Goal: Information Seeking & Learning: Check status

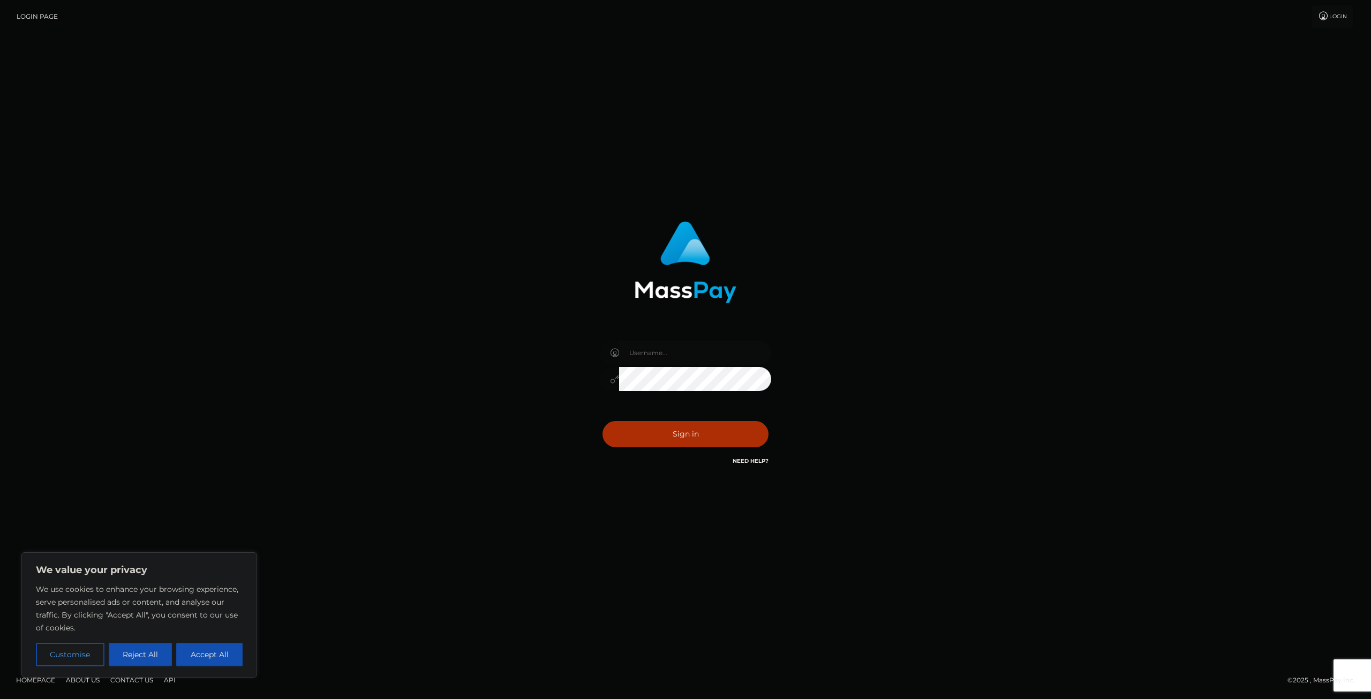
click at [688, 342] on input "text" at bounding box center [695, 353] width 152 height 24
click at [757, 341] on input "text" at bounding box center [695, 353] width 152 height 24
type input "SupportCases"
click at [678, 441] on button "Sign in" at bounding box center [686, 434] width 166 height 26
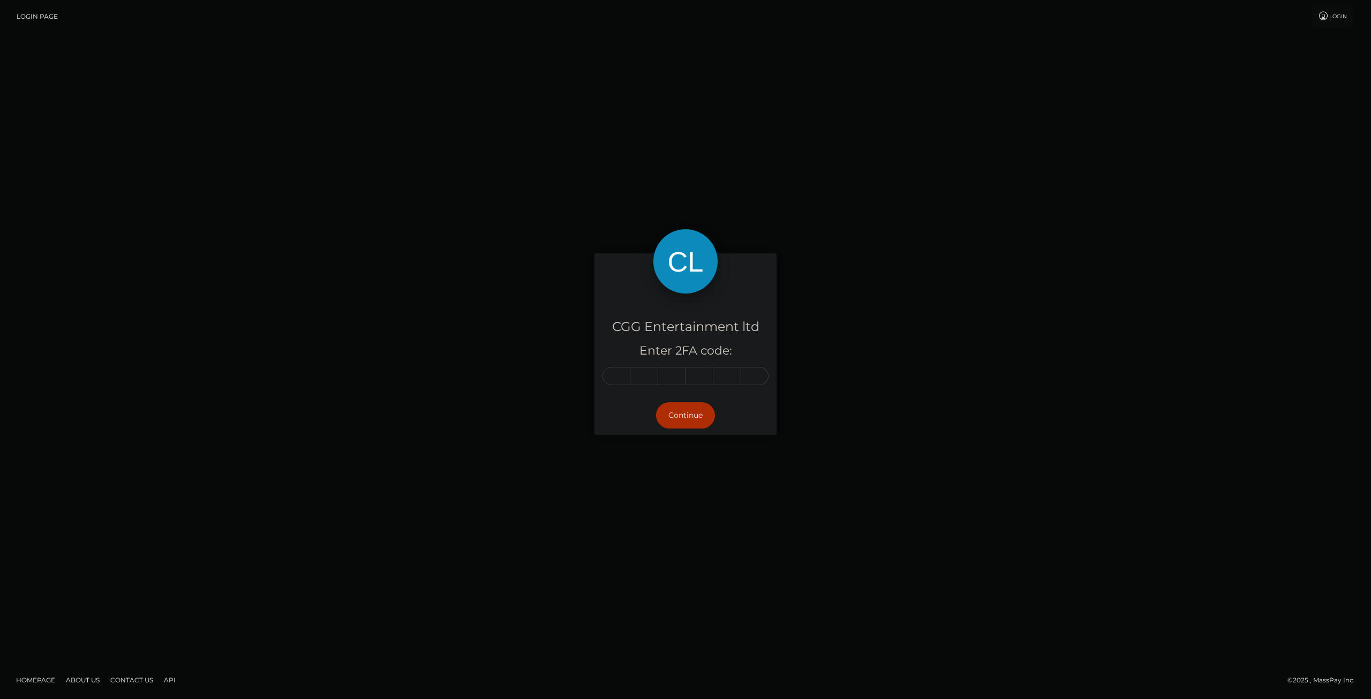
click at [623, 372] on input "text" at bounding box center [617, 376] width 28 height 18
drag, startPoint x: 612, startPoint y: 372, endPoint x: 632, endPoint y: 376, distance: 20.3
click at [617, 373] on input "text" at bounding box center [617, 376] width 28 height 18
click at [628, 378] on input "text" at bounding box center [617, 376] width 28 height 18
click at [625, 381] on input "text" at bounding box center [617, 376] width 28 height 18
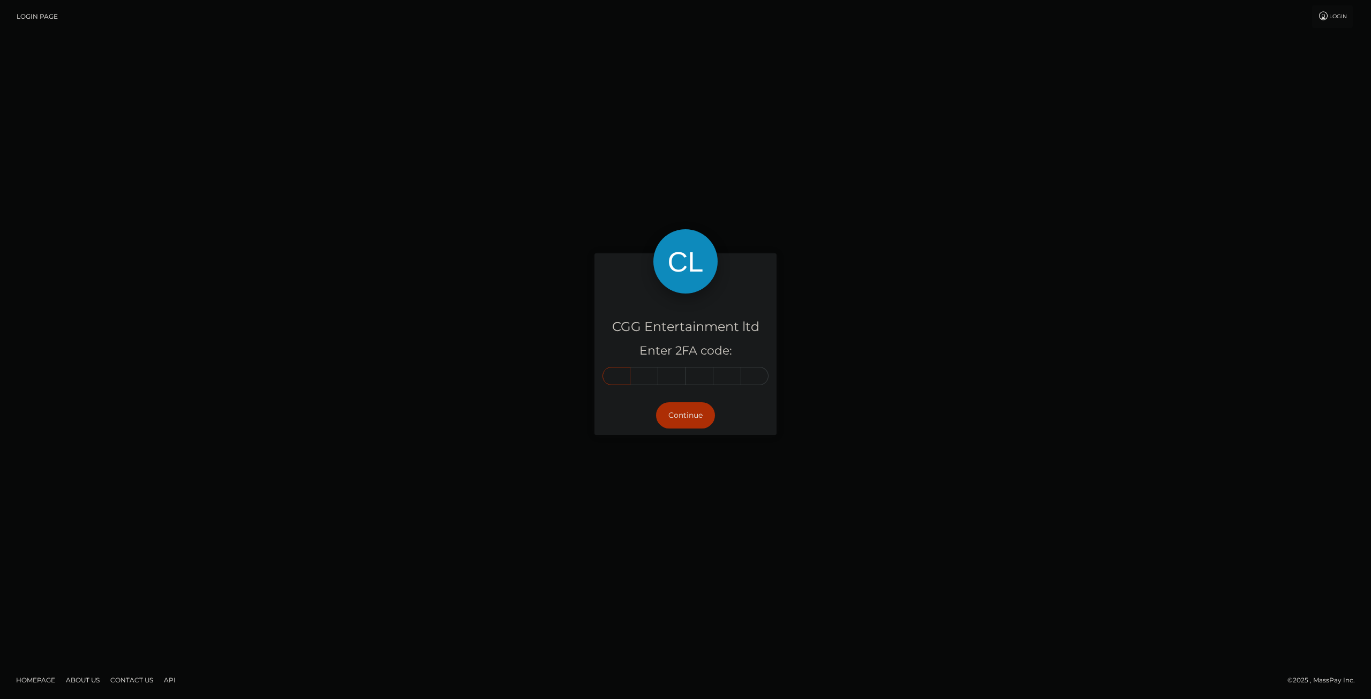
click at [614, 382] on input "text" at bounding box center [617, 376] width 28 height 18
type input "4"
type input "9"
type input "2"
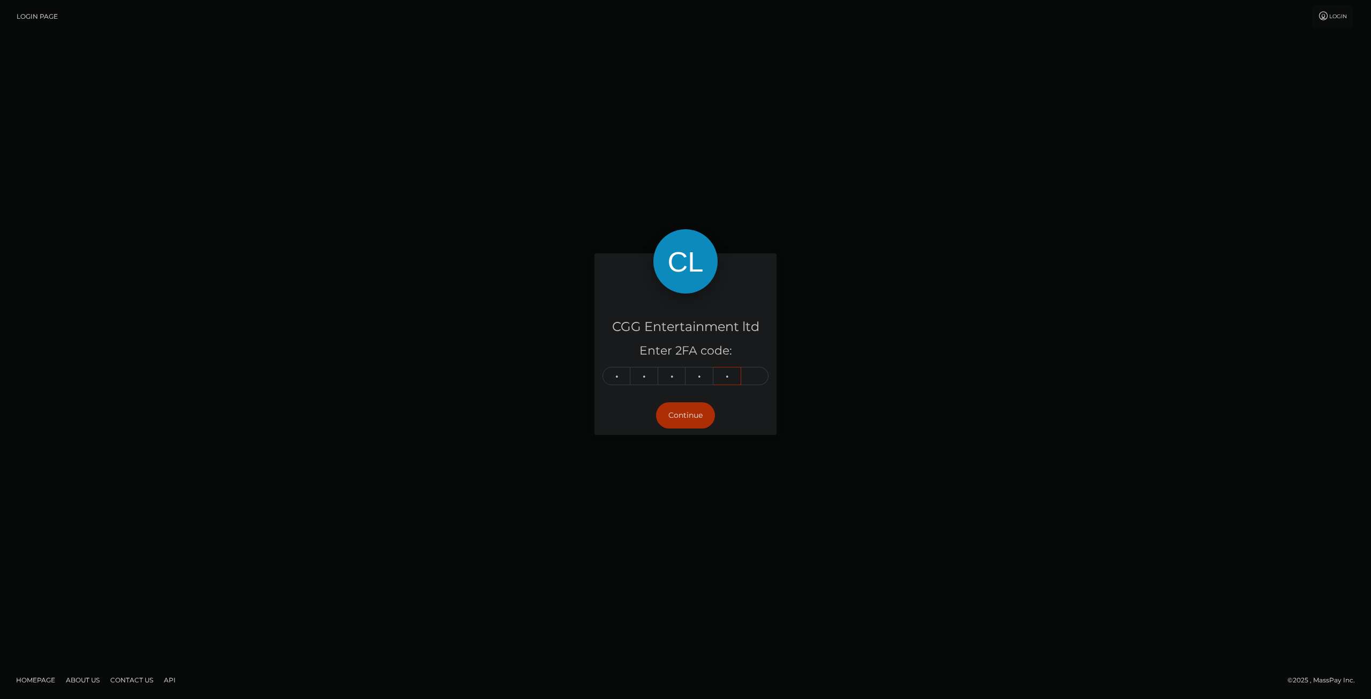
type input "9"
type input "7"
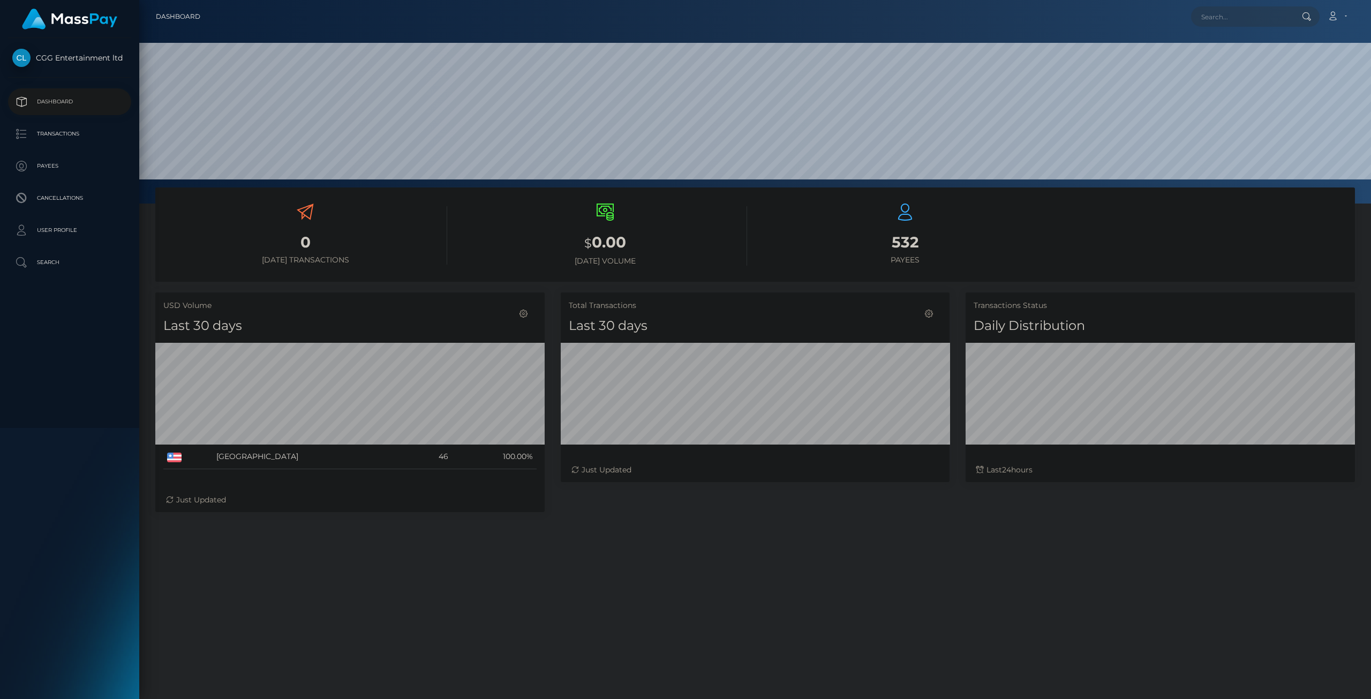
scroll to position [190, 389]
click at [64, 142] on p "Transactions" at bounding box center [69, 134] width 115 height 16
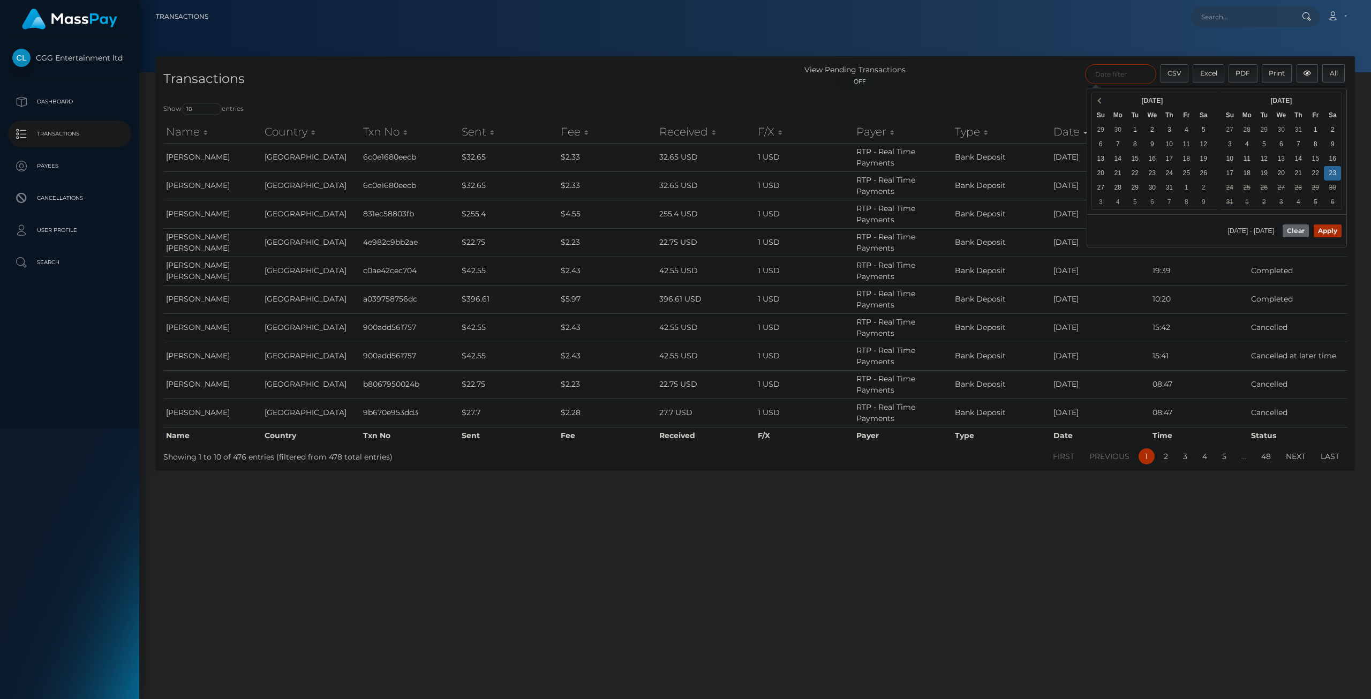
click at [1106, 77] on input "text" at bounding box center [1120, 74] width 71 height 20
paste input "664274"
type input "664274"
click at [1115, 40] on div at bounding box center [755, 36] width 1232 height 72
click at [1314, 115] on div at bounding box center [1055, 110] width 584 height 15
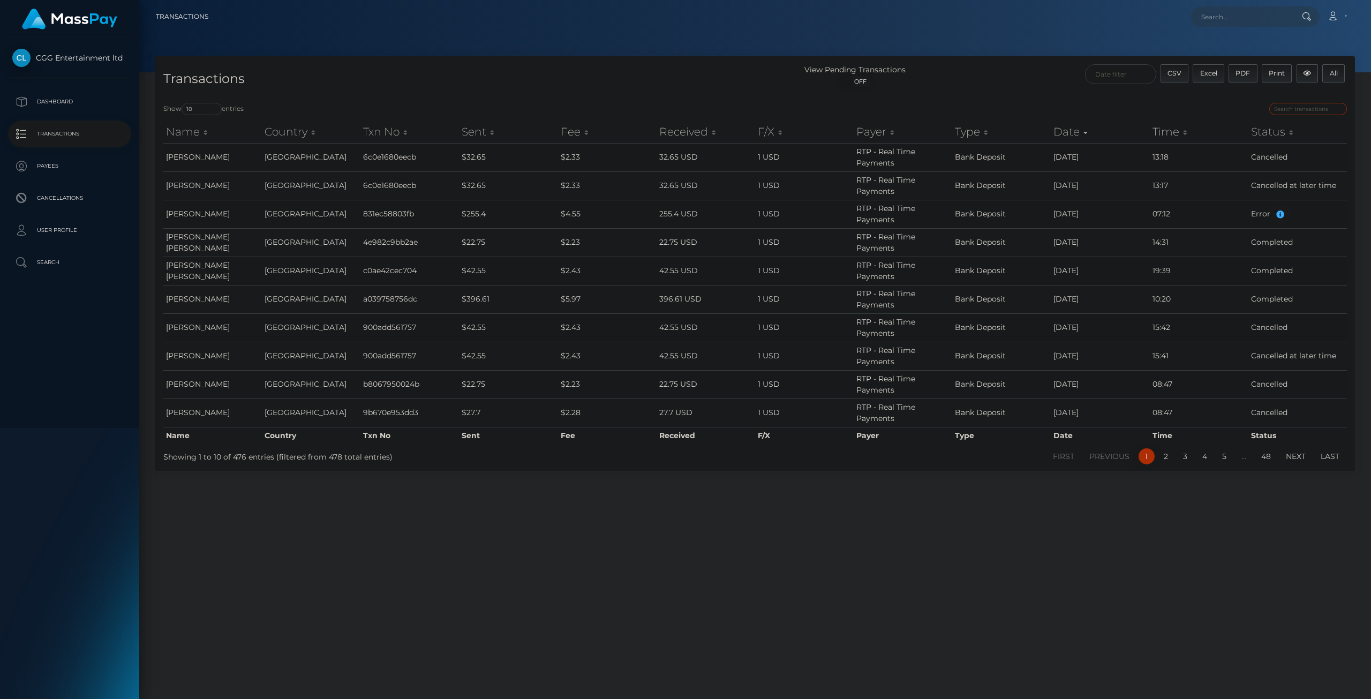
click at [1315, 111] on input "search" at bounding box center [1309, 109] width 78 height 12
paste input "664274"
type input "664274"
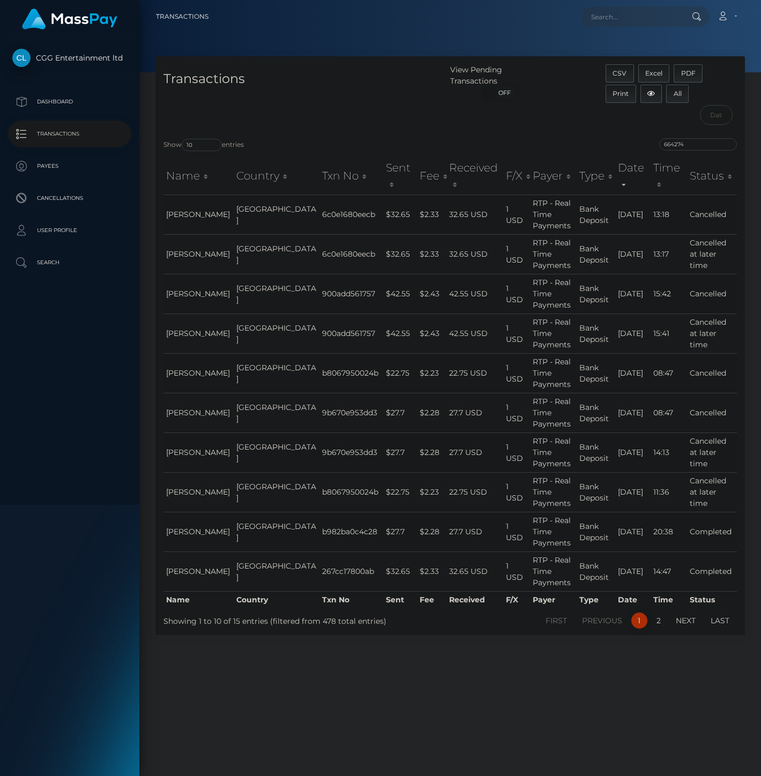
click at [406, 149] on div "Show 10 25 50 100 250 500 1,000 3,500 entries" at bounding box center [302, 145] width 279 height 15
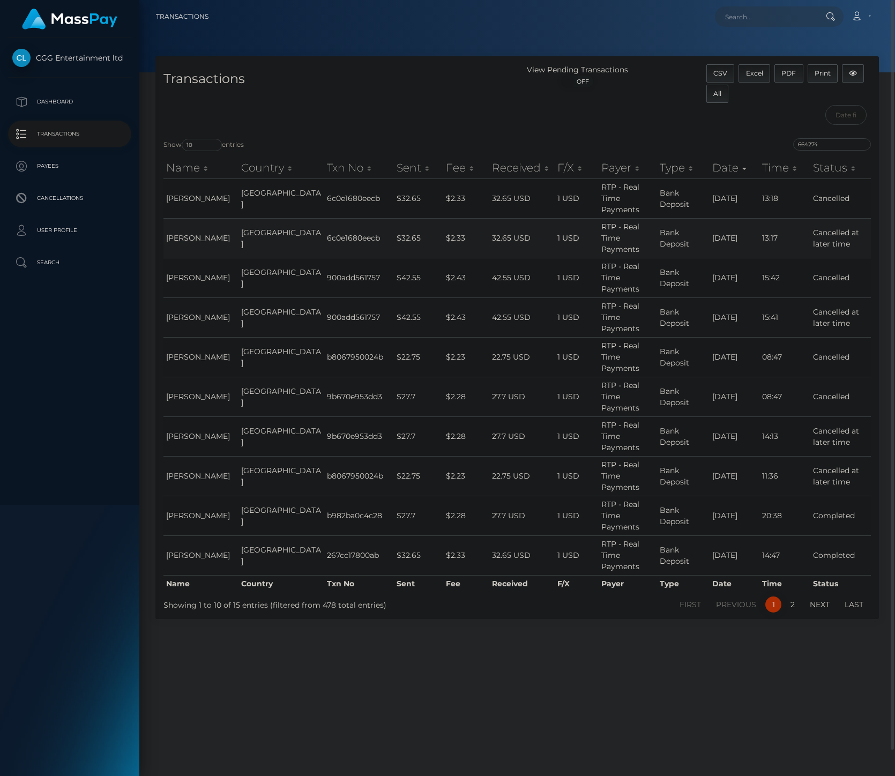
click at [324, 236] on td "6c0e1680eecb" at bounding box center [359, 238] width 70 height 40
copy td "6c0e1680eecb"
click at [334, 66] on div "Transactions" at bounding box center [336, 97] width 362 height 66
click at [816, 145] on input "664274" at bounding box center [832, 144] width 78 height 12
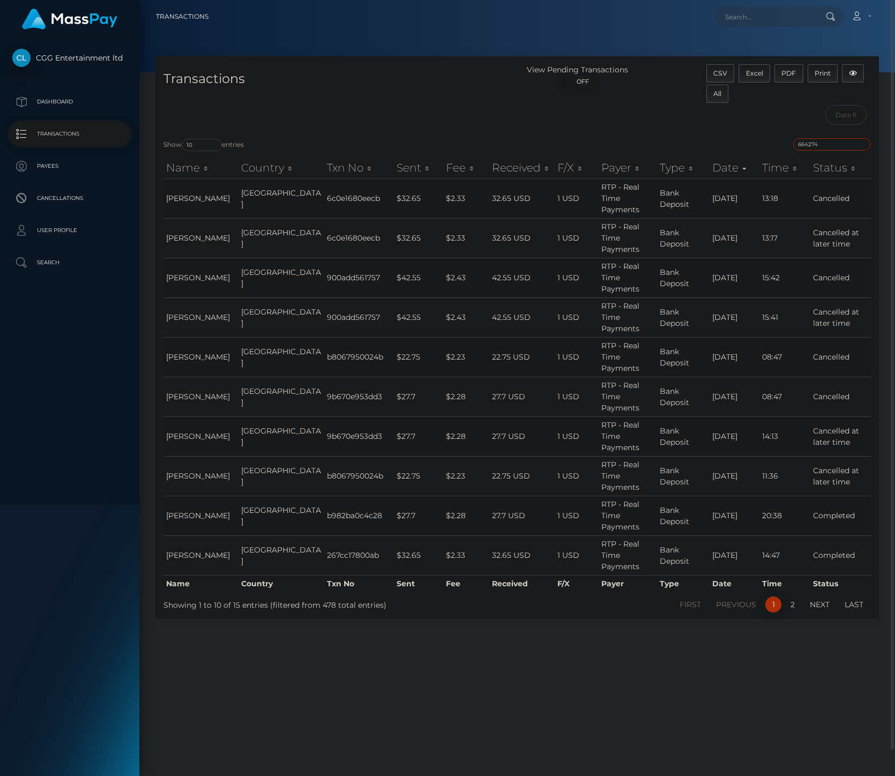
click at [816, 145] on input "664274" at bounding box center [832, 144] width 78 height 12
click at [837, 243] on td "Cancelled at later time" at bounding box center [840, 238] width 61 height 40
click at [833, 233] on td "Cancelled at later time" at bounding box center [840, 238] width 61 height 40
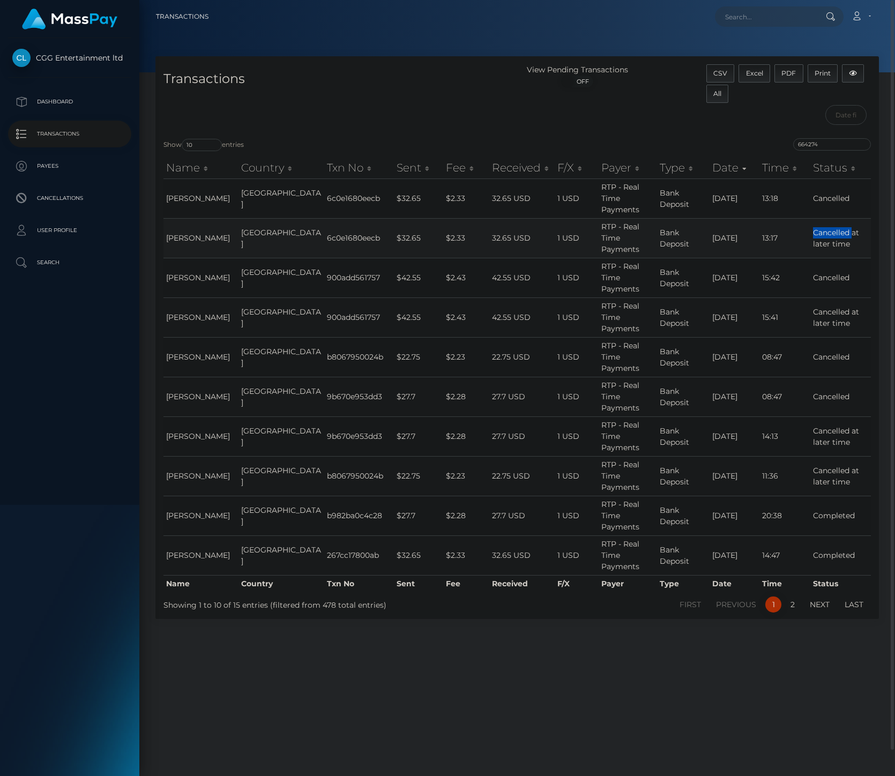
click at [833, 233] on td "Cancelled at later time" at bounding box center [840, 238] width 61 height 40
click at [443, 197] on td "$2.33" at bounding box center [466, 198] width 46 height 40
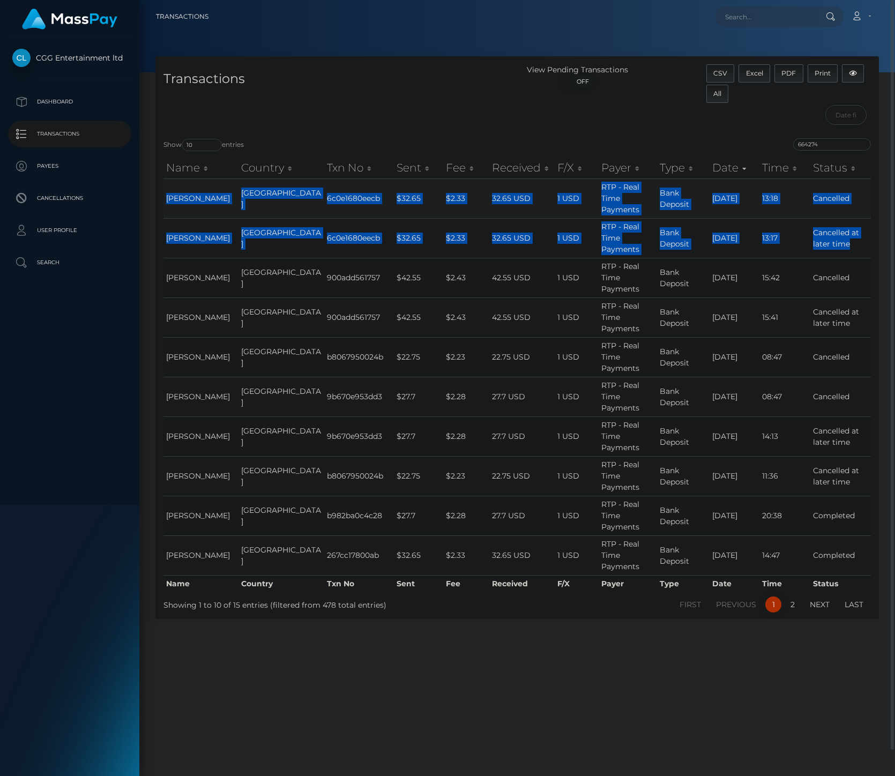
drag, startPoint x: 709, startPoint y: 236, endPoint x: 164, endPoint y: 193, distance: 547.0
click at [164, 193] on tbody "FADI AHMAD HAMMAD United States 6c0e1680eecb $32.65 $2.33 32.65 USD 1 USD RTP -…" at bounding box center [516, 376] width 707 height 396
copy tbody "FADI AHMAD HAMMAD United States 6c0e1680eecb $32.65 $2.33 32.65 USD 1 USD RTP -…"
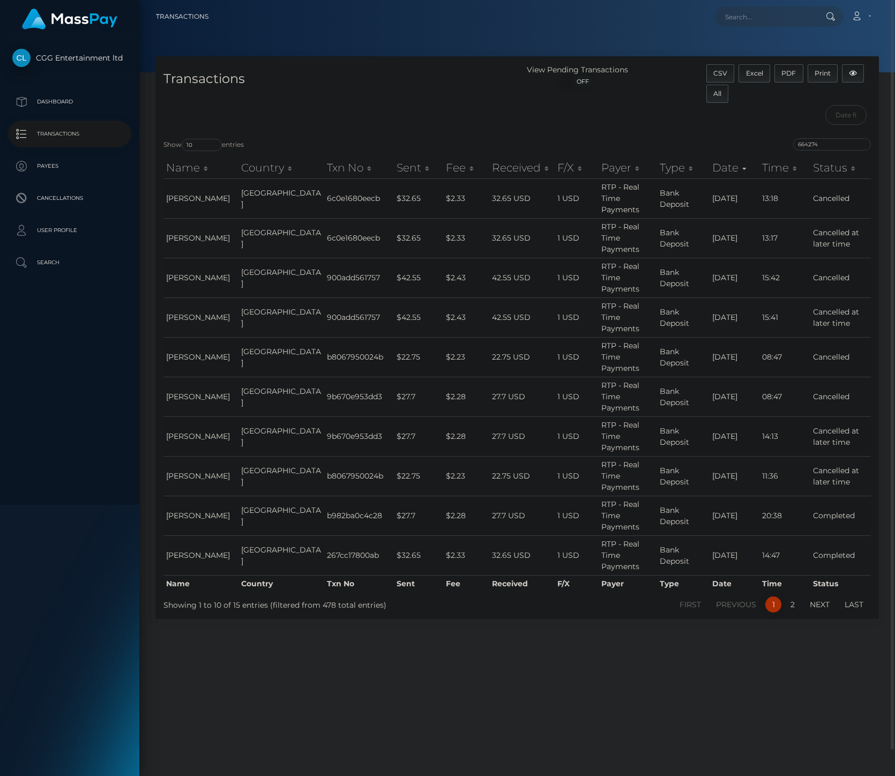
click at [215, 28] on nav "Transactions Loading... Loading... Account Logout" at bounding box center [516, 16] width 755 height 33
